Goal: Information Seeking & Learning: Find specific fact

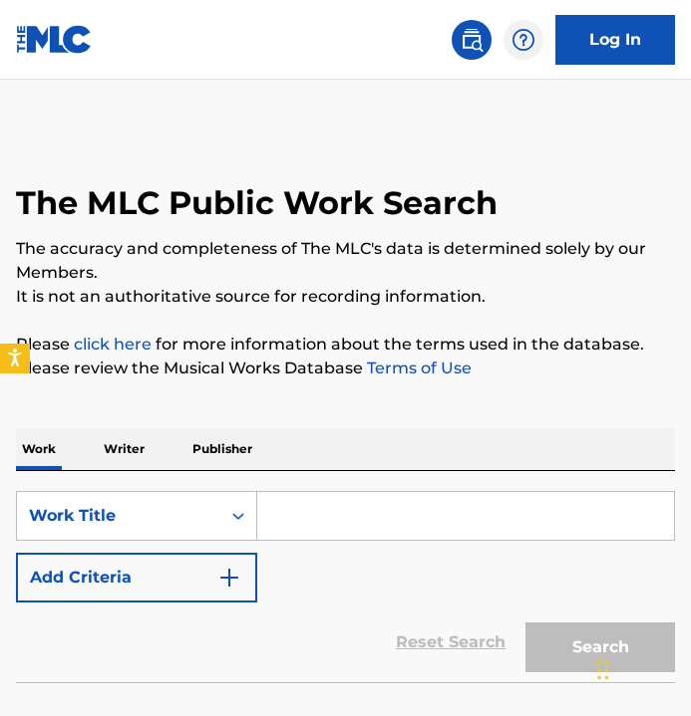
click at [311, 520] on input "Search Form" at bounding box center [465, 516] width 416 height 48
click at [247, 566] on button "Add Criteria" at bounding box center [136, 578] width 241 height 50
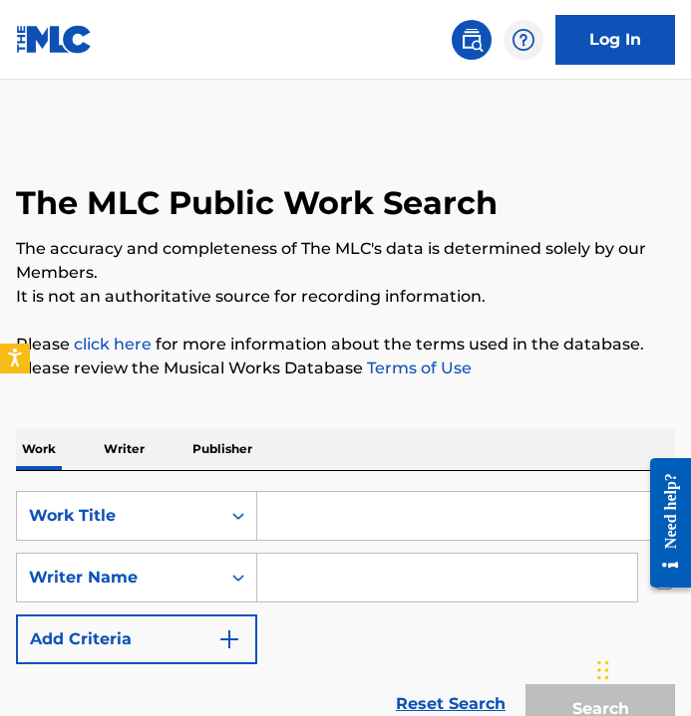
click at [343, 536] on input "Search Form" at bounding box center [465, 516] width 416 height 48
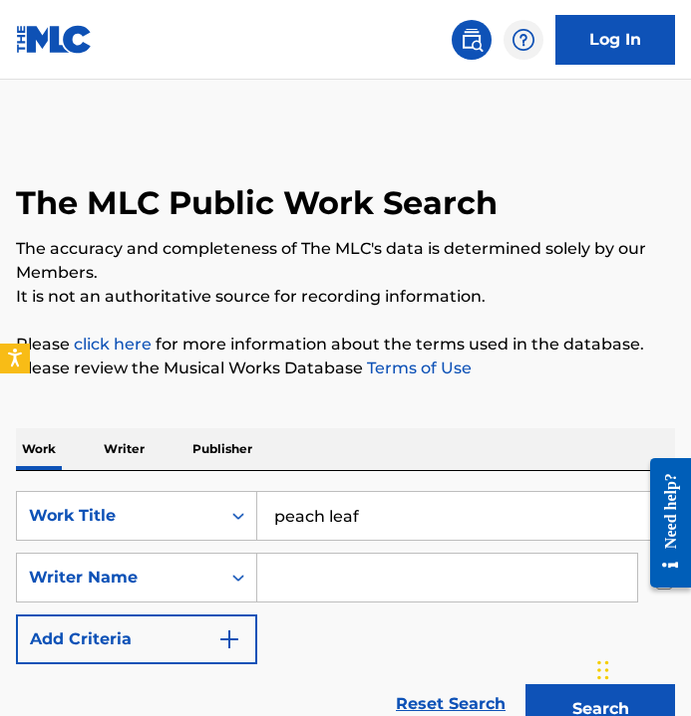
type input "peach leaf"
click at [451, 598] on input "Search Form" at bounding box center [447, 578] width 380 height 48
click at [580, 702] on button "Search" at bounding box center [599, 710] width 149 height 50
click at [460, 579] on input "babysak" at bounding box center [447, 578] width 380 height 48
click at [570, 699] on button "Search" at bounding box center [599, 710] width 149 height 50
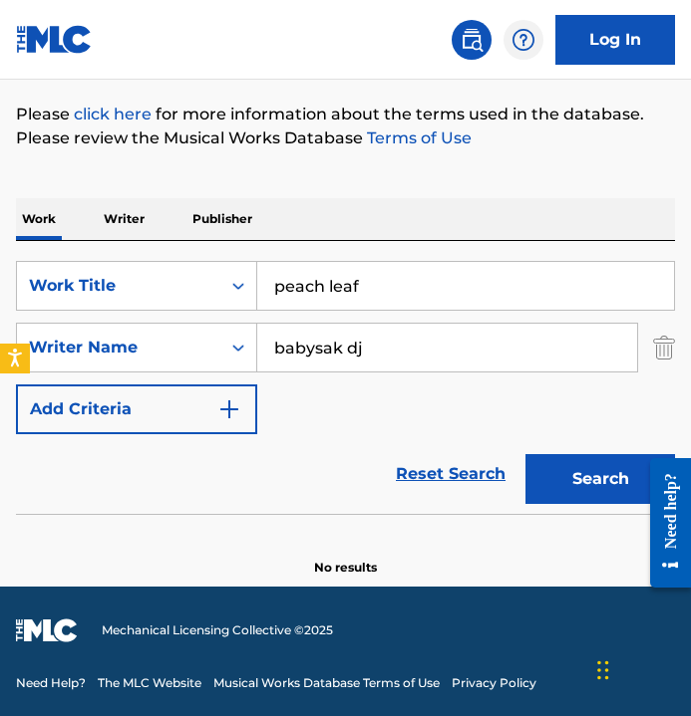
scroll to position [230, 0]
click at [412, 357] on input "babysak dj" at bounding box center [447, 348] width 380 height 48
click at [556, 452] on div "Search" at bounding box center [594, 474] width 159 height 80
click at [561, 473] on button "Search" at bounding box center [599, 479] width 149 height 50
click at [425, 280] on input "peach leaf" at bounding box center [465, 286] width 416 height 48
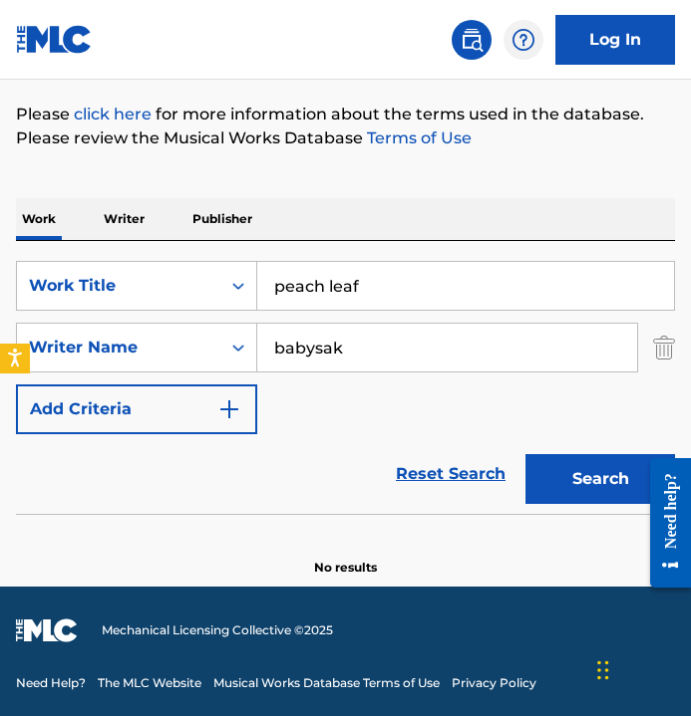
click at [425, 280] on input "peach leaf" at bounding box center [465, 286] width 416 height 48
click at [396, 348] on input "babysak" at bounding box center [447, 348] width 380 height 48
type input "b"
click at [593, 481] on button "Search" at bounding box center [599, 479] width 149 height 50
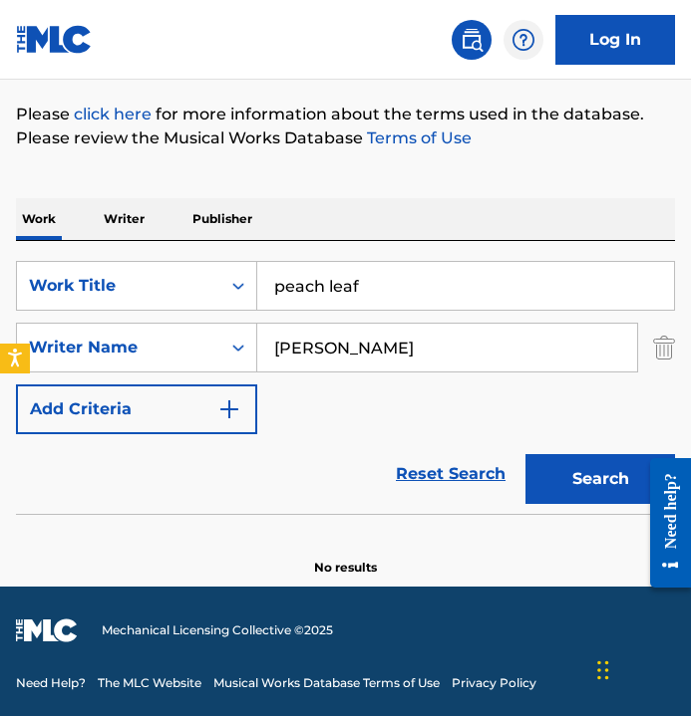
click at [438, 346] on input "[PERSON_NAME]" at bounding box center [447, 348] width 380 height 48
type input "[PERSON_NAME]"
click at [601, 470] on button "Search" at bounding box center [599, 479] width 149 height 50
click at [471, 295] on input "peach leaf" at bounding box center [465, 286] width 416 height 48
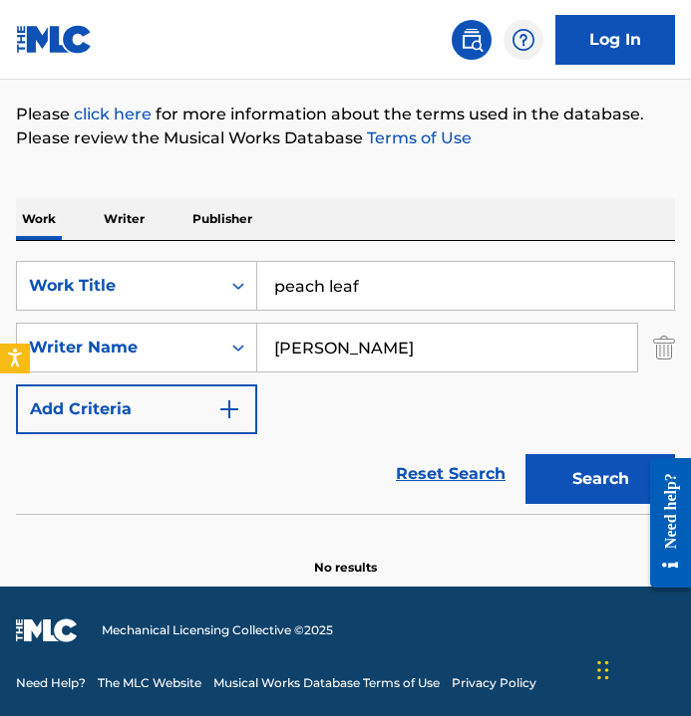
click at [471, 295] on input "peach leaf" at bounding box center [465, 286] width 416 height 48
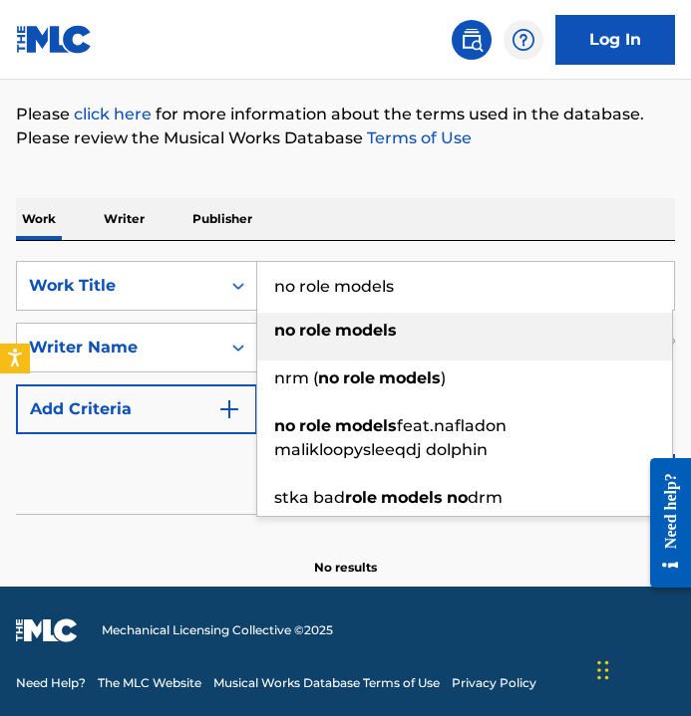
type input "no role models"
click at [470, 175] on div "Work Writer Publisher SearchWithCriteriaaf76356a-e3ba-40b0-ab53-08742ecfa6c5 Wo…" at bounding box center [345, 375] width 659 height 403
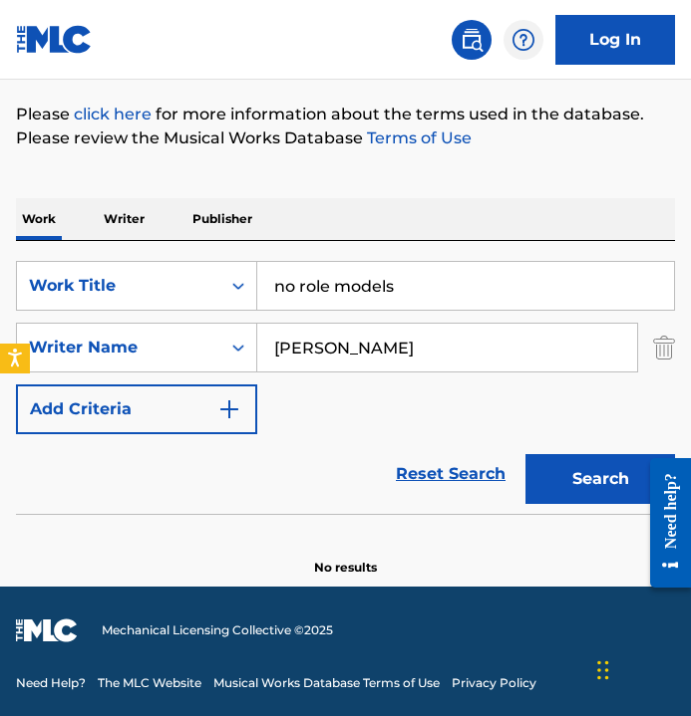
click at [410, 337] on input "[PERSON_NAME]" at bounding box center [447, 348] width 380 height 48
type input "[PERSON_NAME]"
click at [600, 479] on button "Search" at bounding box center [599, 479] width 149 height 50
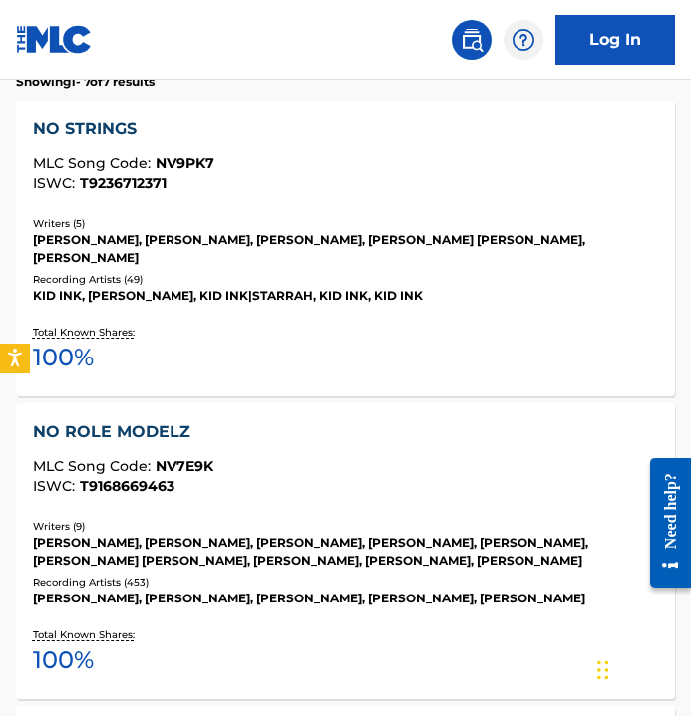
scroll to position [749, 0]
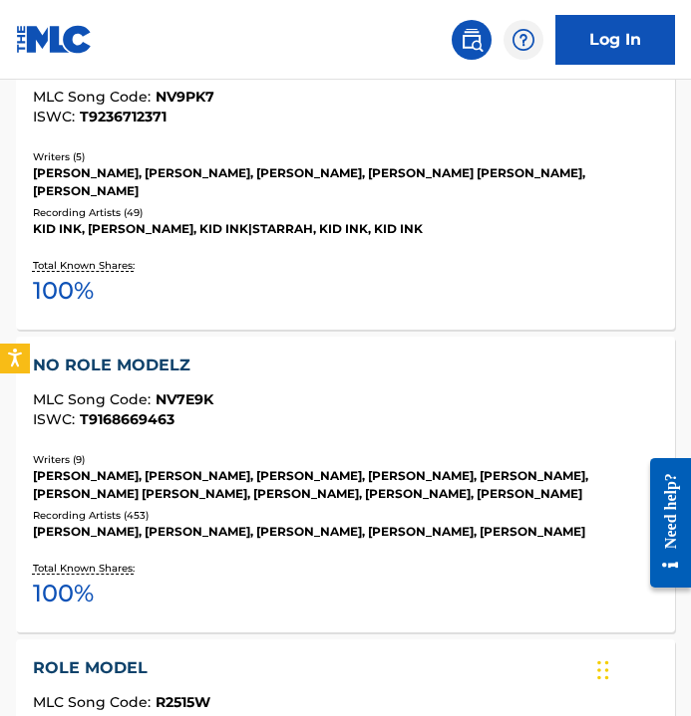
click at [185, 508] on div "Recording Artists ( 453 )" at bounding box center [346, 515] width 626 height 15
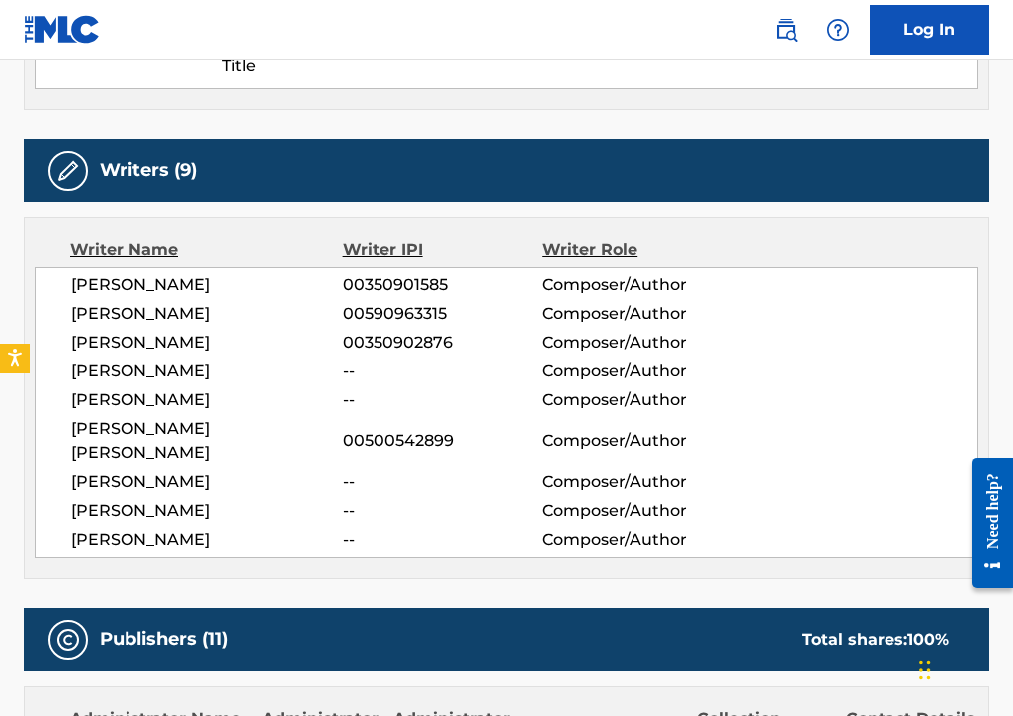
scroll to position [833, 0]
